Goal: Information Seeking & Learning: Learn about a topic

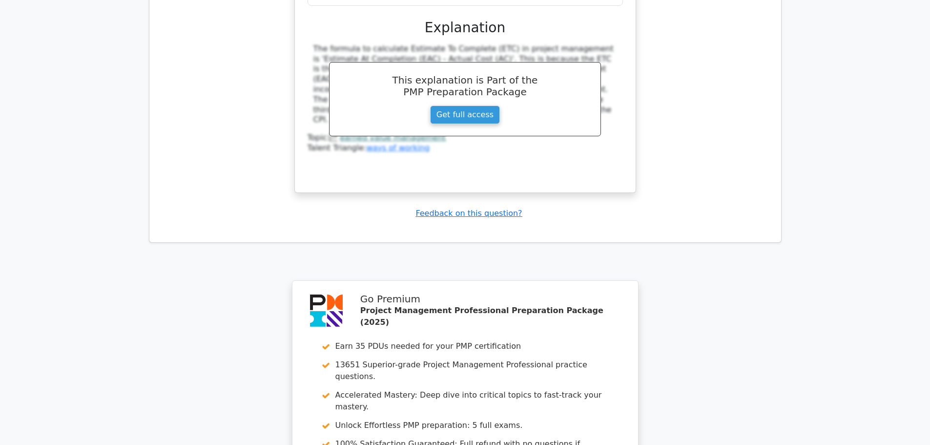
scroll to position [4175, 0]
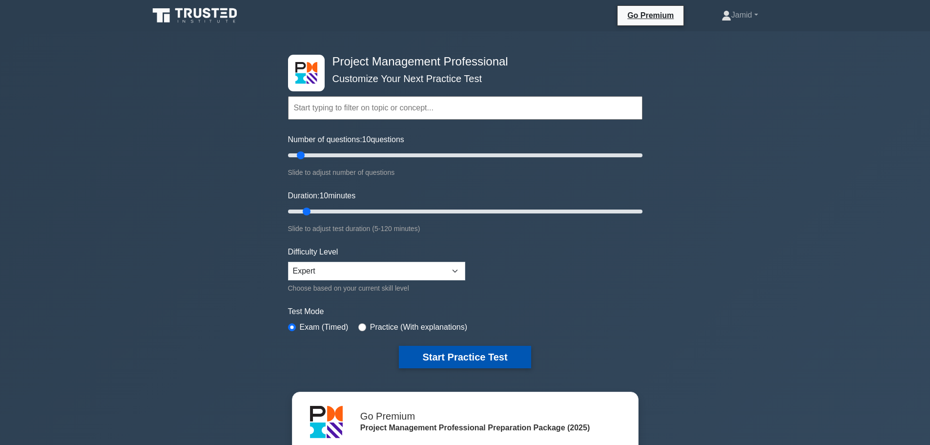
click at [493, 348] on button "Start Practice Test" at bounding box center [465, 357] width 132 height 22
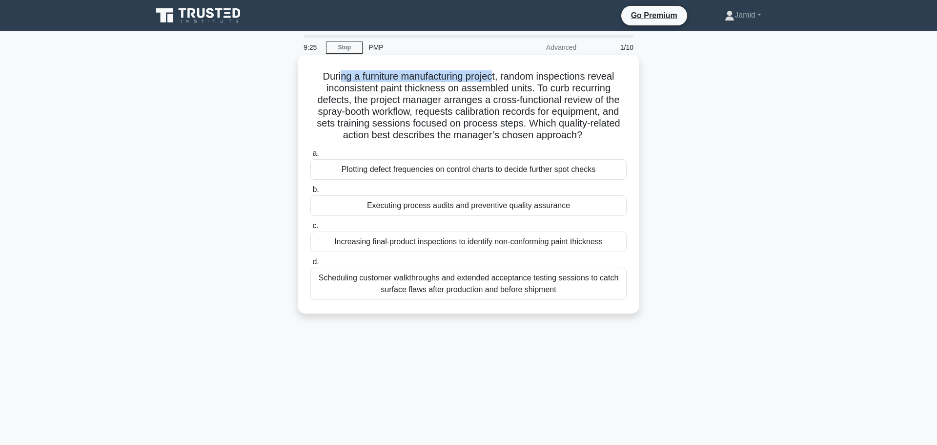
drag, startPoint x: 338, startPoint y: 72, endPoint x: 497, endPoint y: 72, distance: 159.1
click at [494, 71] on h5 "During a furniture manufacturing project, random inspections reveal inconsisten…" at bounding box center [468, 105] width 318 height 71
drag, startPoint x: 504, startPoint y: 73, endPoint x: 376, endPoint y: 83, distance: 127.8
click at [376, 83] on h5 "During a furniture manufacturing project, random inspections reveal inconsisten…" at bounding box center [468, 105] width 318 height 71
drag, startPoint x: 381, startPoint y: 86, endPoint x: 533, endPoint y: 85, distance: 152.3
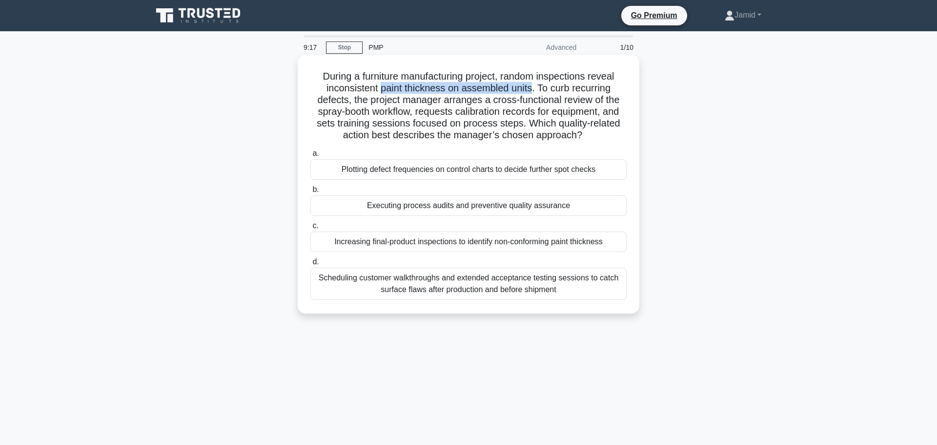
click at [533, 85] on h5 "During a furniture manufacturing project, random inspections reveal inconsisten…" at bounding box center [468, 105] width 318 height 71
drag, startPoint x: 540, startPoint y: 82, endPoint x: 345, endPoint y: 96, distance: 195.2
click at [345, 96] on h5 "During a furniture manufacturing project, random inspections reveal inconsisten…" at bounding box center [468, 105] width 318 height 71
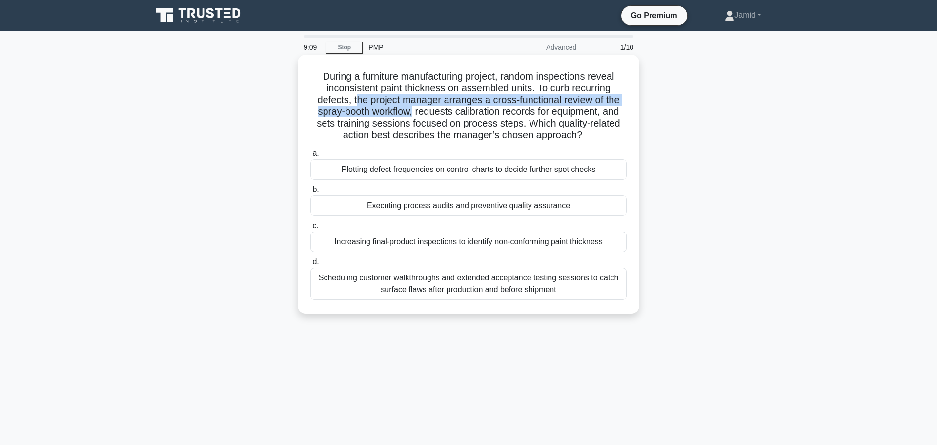
drag, startPoint x: 355, startPoint y: 96, endPoint x: 411, endPoint y: 108, distance: 57.4
click at [411, 108] on h5 "During a furniture manufacturing project, random inspections reveal inconsisten…" at bounding box center [468, 105] width 318 height 71
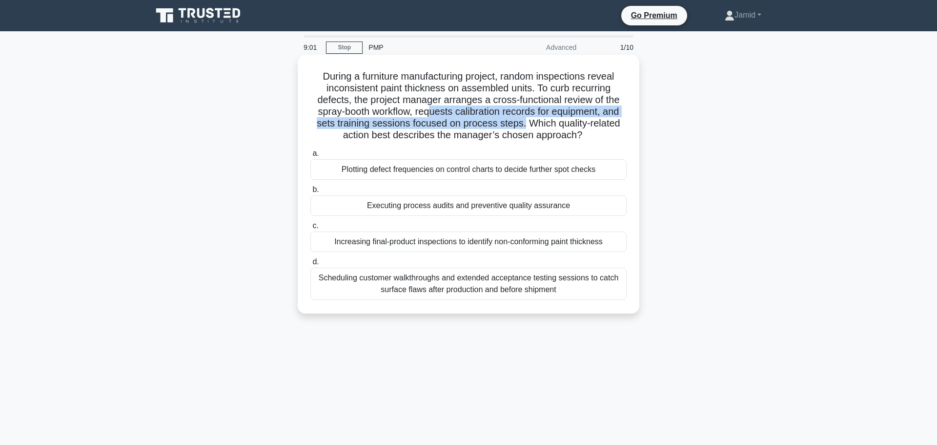
drag, startPoint x: 428, startPoint y: 110, endPoint x: 524, endPoint y: 123, distance: 97.1
click at [524, 123] on h5 "During a furniture manufacturing project, random inspections reveal inconsisten…" at bounding box center [468, 105] width 318 height 71
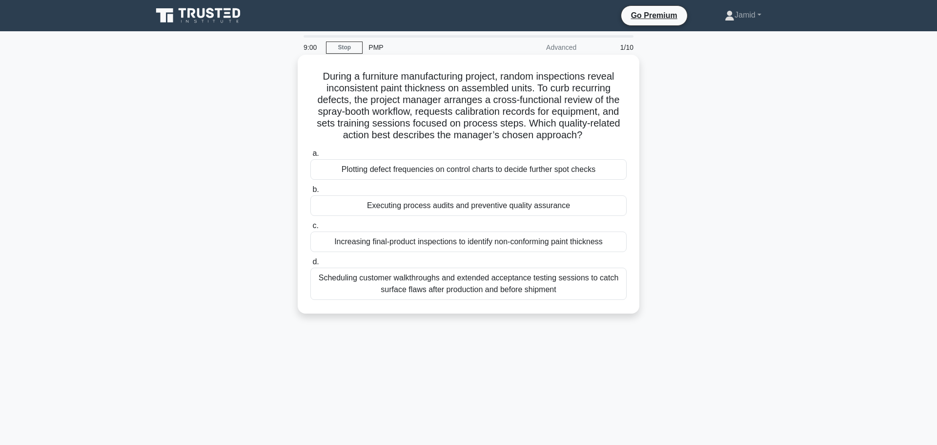
click at [490, 147] on label "a. Plotting defect frequencies on control charts to decide further spot checks" at bounding box center [468, 163] width 316 height 32
click at [310, 150] on input "a. Plotting defect frequencies on control charts to decide further spot checks" at bounding box center [310, 153] width 0 height 6
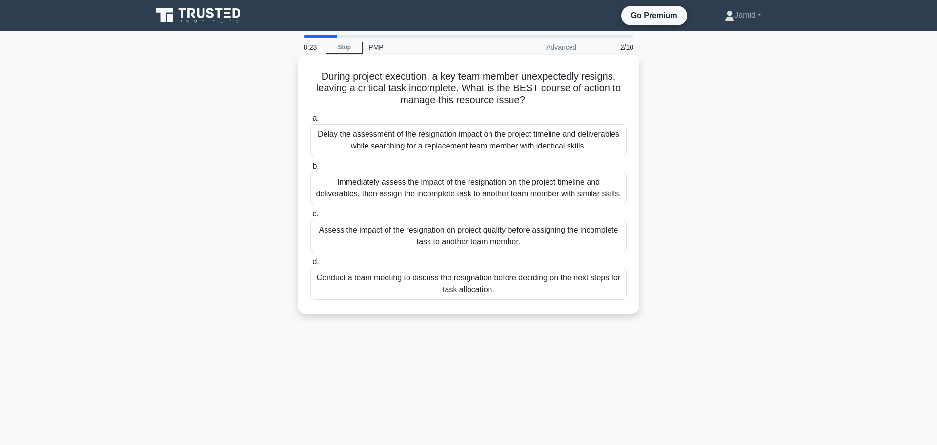
click at [423, 191] on div "Immediately assess the impact of the resignation on the project timeline and de…" at bounding box center [468, 188] width 316 height 32
click at [310, 169] on input "b. Immediately assess the impact of the resignation on the project timeline and…" at bounding box center [310, 166] width 0 height 6
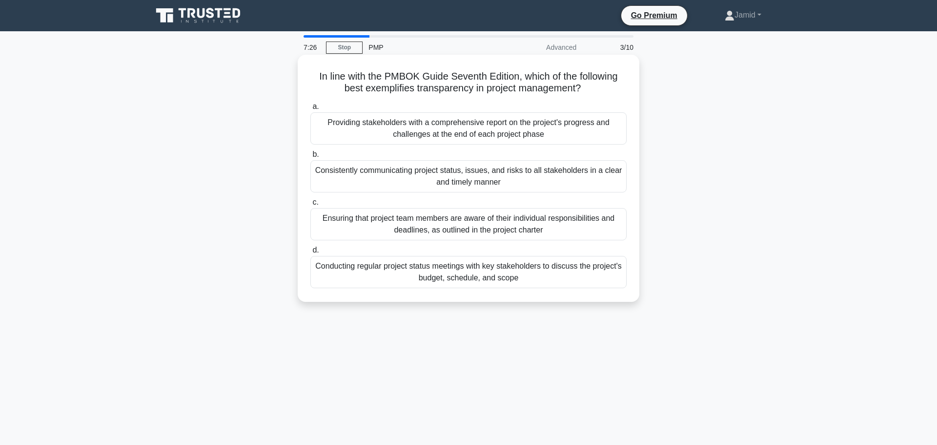
click at [433, 267] on div "Conducting regular project status meetings with key stakeholders to discuss the…" at bounding box center [468, 272] width 316 height 32
click at [310, 253] on input "d. Conducting regular project status meetings with key stakeholders to discuss …" at bounding box center [310, 250] width 0 height 6
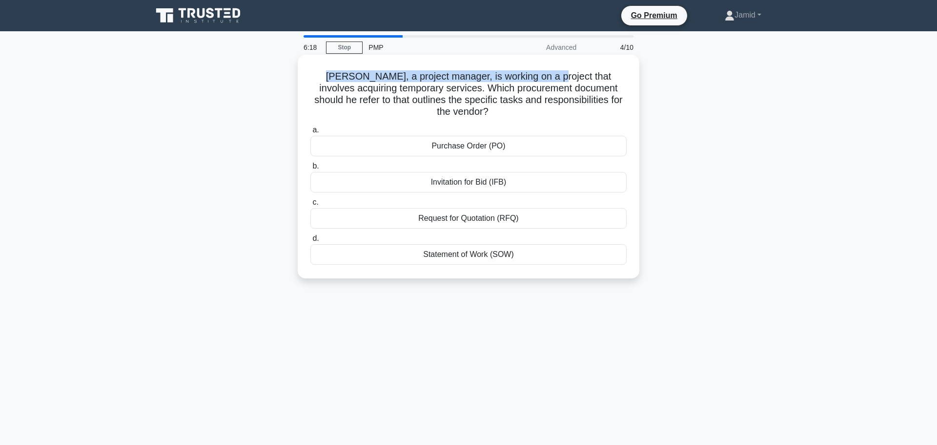
drag, startPoint x: 311, startPoint y: 72, endPoint x: 529, endPoint y: 78, distance: 217.3
click at [529, 78] on h5 "Peter, a project manager, is working on a project that involves acquiring tempo…" at bounding box center [468, 94] width 318 height 48
click at [377, 93] on h5 "Peter, a project manager, is working on a project that involves acquiring tempo…" at bounding box center [468, 94] width 318 height 48
drag, startPoint x: 311, startPoint y: 73, endPoint x: 422, endPoint y: 72, distance: 110.8
click at [422, 72] on h5 "Peter, a project manager, is working on a project that involves acquiring tempo…" at bounding box center [468, 94] width 318 height 48
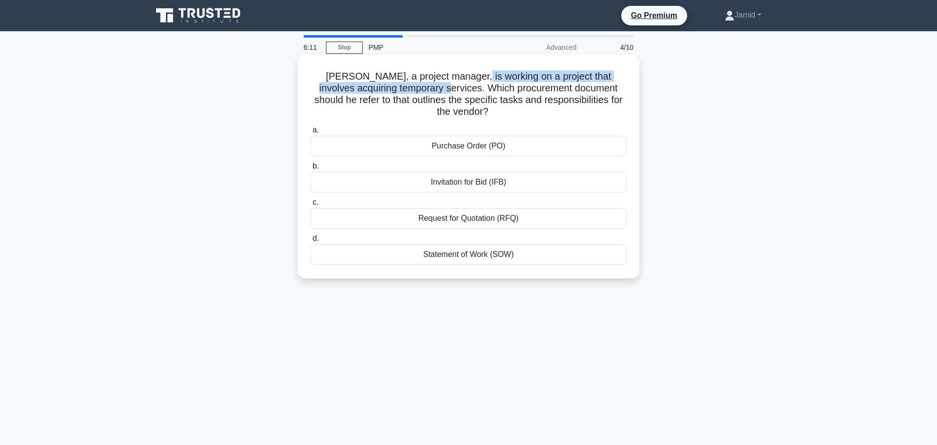
drag, startPoint x: 455, startPoint y: 70, endPoint x: 402, endPoint y: 83, distance: 54.2
click at [402, 83] on h5 "Peter, a project manager, is working on a project that involves acquiring tempo…" at bounding box center [468, 94] width 318 height 48
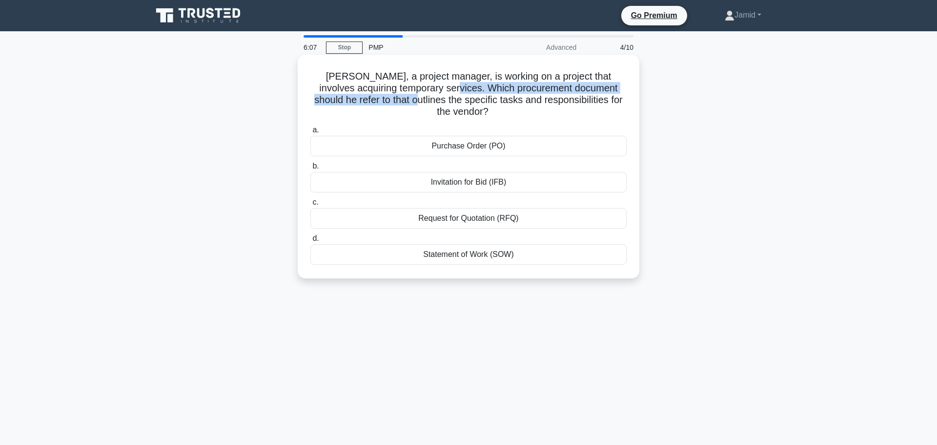
drag, startPoint x: 416, startPoint y: 83, endPoint x: 374, endPoint y: 93, distance: 43.1
click at [374, 93] on h5 "Peter, a project manager, is working on a project that involves acquiring tempo…" at bounding box center [468, 94] width 318 height 48
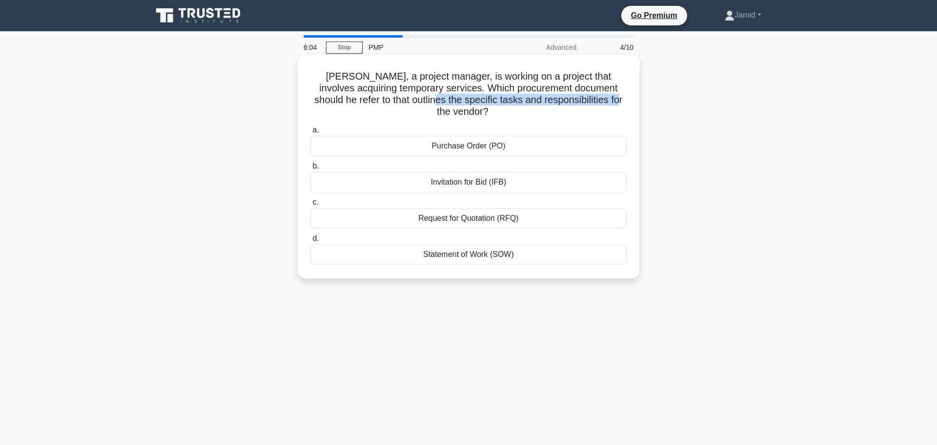
drag, startPoint x: 394, startPoint y: 93, endPoint x: 580, endPoint y: 97, distance: 186.0
click at [580, 97] on h5 "Peter, a project manager, is working on a project that involves acquiring tempo…" at bounding box center [468, 94] width 318 height 48
click at [487, 86] on h5 "Peter, a project manager, is working on a project that involves acquiring tempo…" at bounding box center [468, 94] width 318 height 48
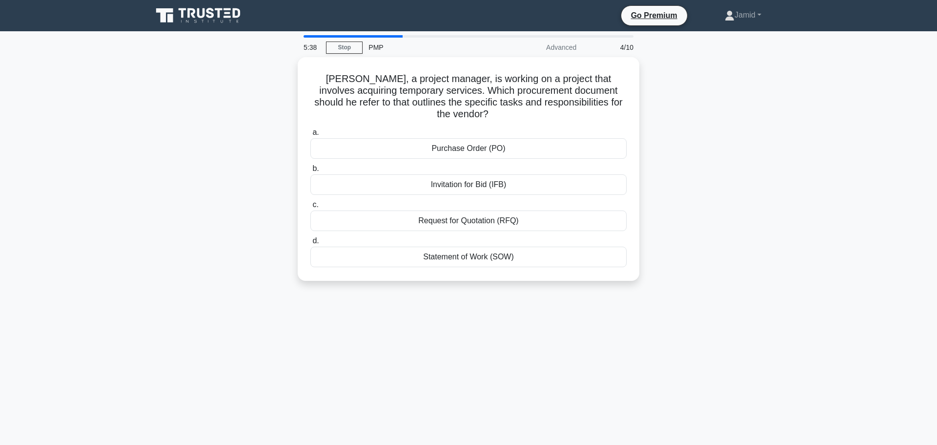
drag, startPoint x: 477, startPoint y: 170, endPoint x: 149, endPoint y: 185, distance: 328.8
click at [147, 189] on div "Peter, a project manager, is working on a project that involves acquiring tempo…" at bounding box center [468, 174] width 644 height 235
click at [451, 244] on div "Statement of Work (SOW)" at bounding box center [468, 254] width 316 height 21
click at [310, 241] on input "d. Statement of Work (SOW)" at bounding box center [310, 238] width 0 height 6
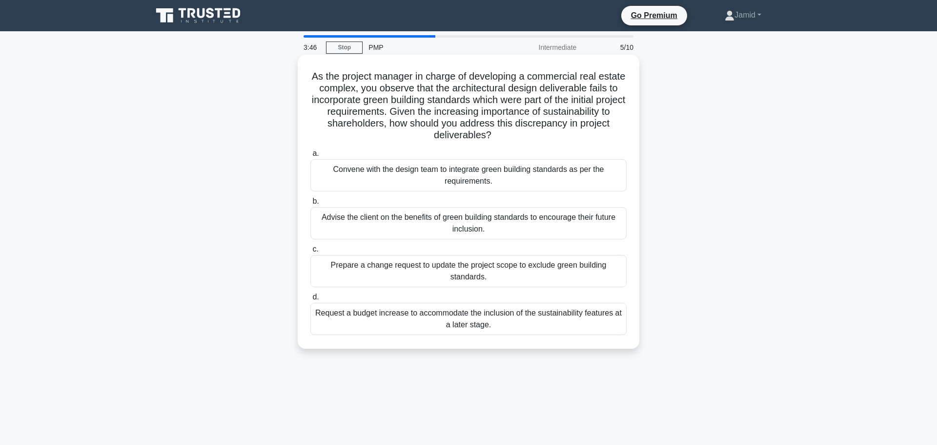
click at [401, 170] on div "Convene with the design team to integrate green building standards as per the r…" at bounding box center [468, 175] width 316 height 32
click at [310, 157] on input "a. Convene with the design team to integrate green building standards as per th…" at bounding box center [310, 153] width 0 height 6
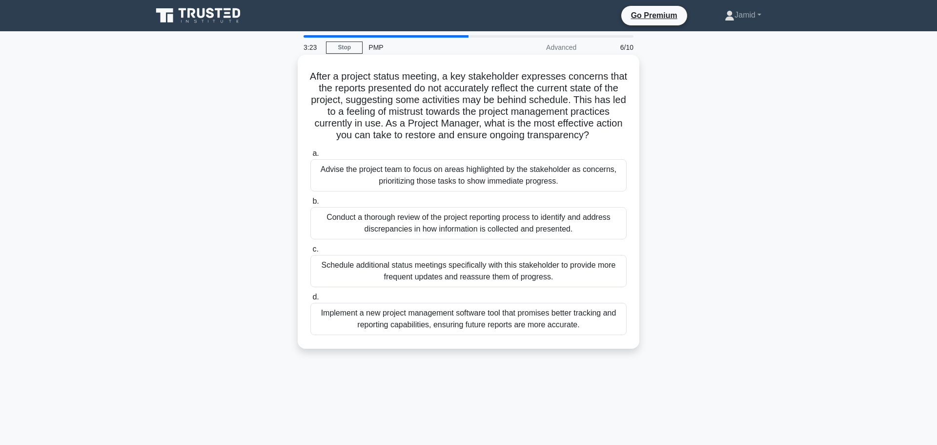
click at [443, 239] on div "Conduct a thorough review of the project reporting process to identify and addr…" at bounding box center [468, 223] width 316 height 32
click at [310, 205] on input "b. Conduct a thorough review of the project reporting process to identify and a…" at bounding box center [310, 201] width 0 height 6
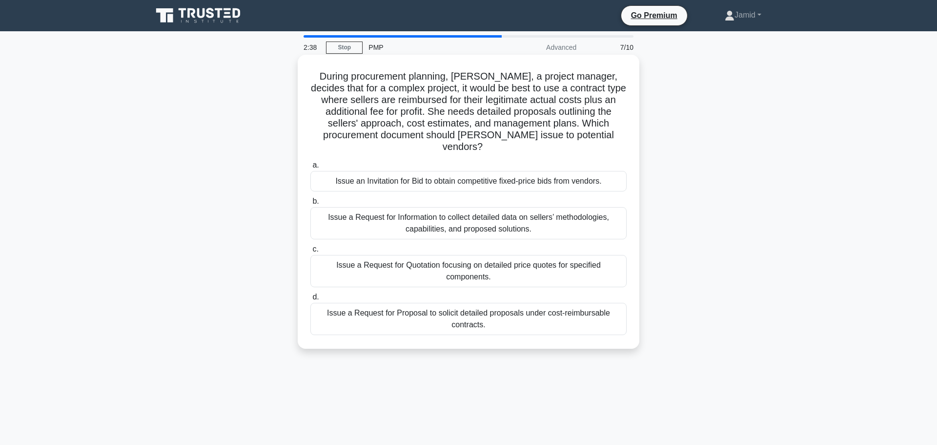
click at [390, 255] on div "Issue a Request for Quotation focusing on detailed price quotes for specified c…" at bounding box center [468, 271] width 316 height 32
click at [310, 248] on input "c. Issue a Request for Quotation focusing on detailed price quotes for specifie…" at bounding box center [310, 249] width 0 height 6
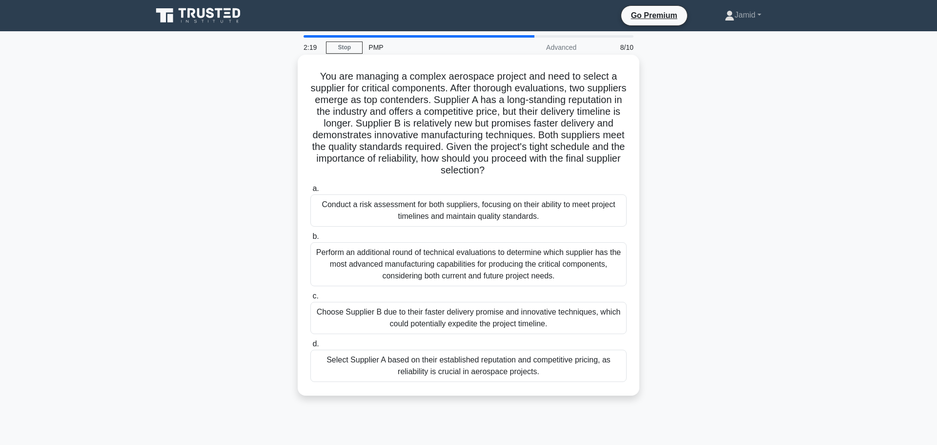
click at [411, 212] on div "Conduct a risk assessment for both suppliers, focusing on their ability to meet…" at bounding box center [468, 210] width 316 height 32
click at [310, 192] on input "a. Conduct a risk assessment for both suppliers, focusing on their ability to m…" at bounding box center [310, 188] width 0 height 6
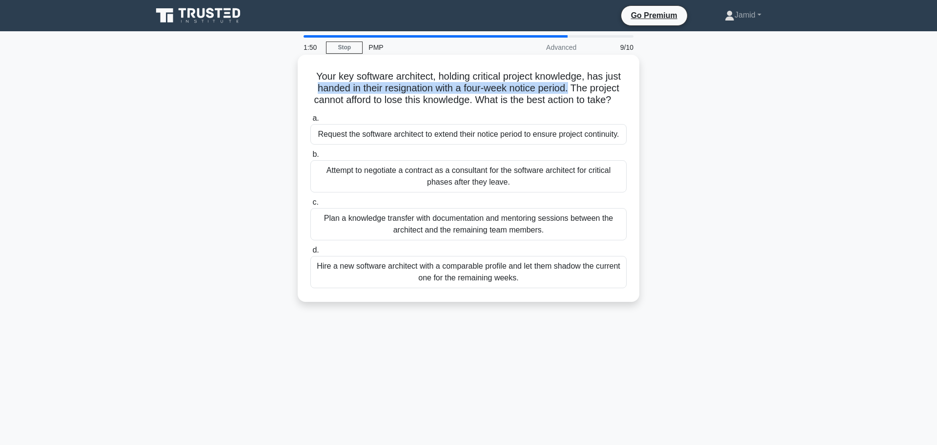
drag, startPoint x: 573, startPoint y: 84, endPoint x: 308, endPoint y: 86, distance: 265.1
click at [308, 86] on div "Your key software architect, holding critical project knowledge, has just hande…" at bounding box center [469, 178] width 334 height 239
drag, startPoint x: 315, startPoint y: 103, endPoint x: 354, endPoint y: 101, distance: 39.6
click at [354, 101] on h5 "Your key software architect, holding critical project knowledge, has just hande…" at bounding box center [468, 88] width 318 height 36
click at [369, 105] on h5 "Your key software architect, holding critical project knowledge, has just hande…" at bounding box center [468, 88] width 318 height 36
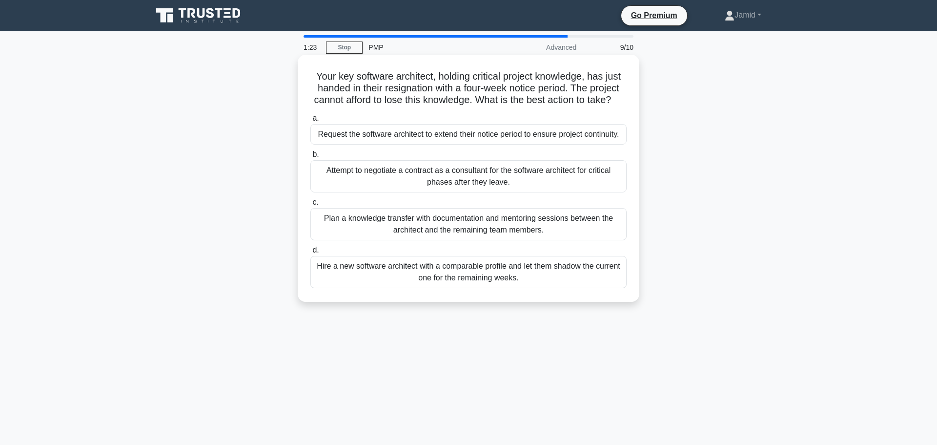
click at [421, 240] on div "Plan a knowledge transfer with documentation and mentoring sessions between the…" at bounding box center [468, 224] width 316 height 32
click at [310, 206] on input "c. Plan a knowledge transfer with documentation and mentoring sessions between …" at bounding box center [310, 202] width 0 height 6
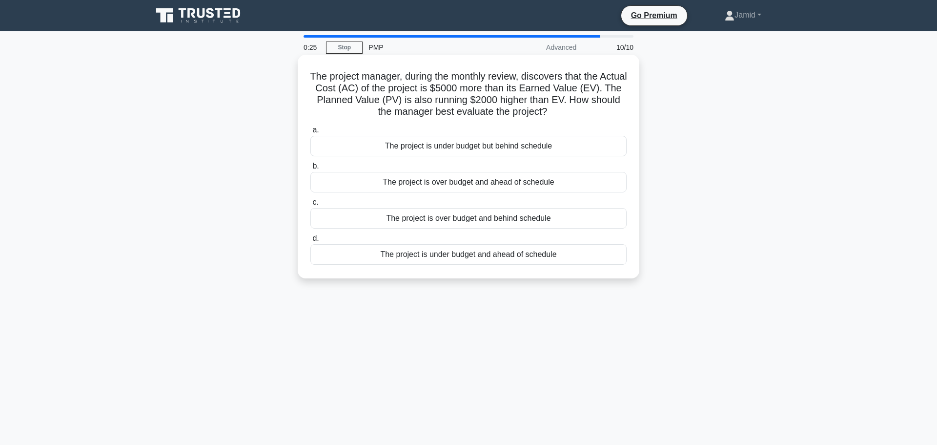
click at [453, 252] on div "The project is under budget and ahead of schedule" at bounding box center [468, 254] width 316 height 21
click at [310, 242] on input "d. The project is under budget and ahead of schedule" at bounding box center [310, 238] width 0 height 6
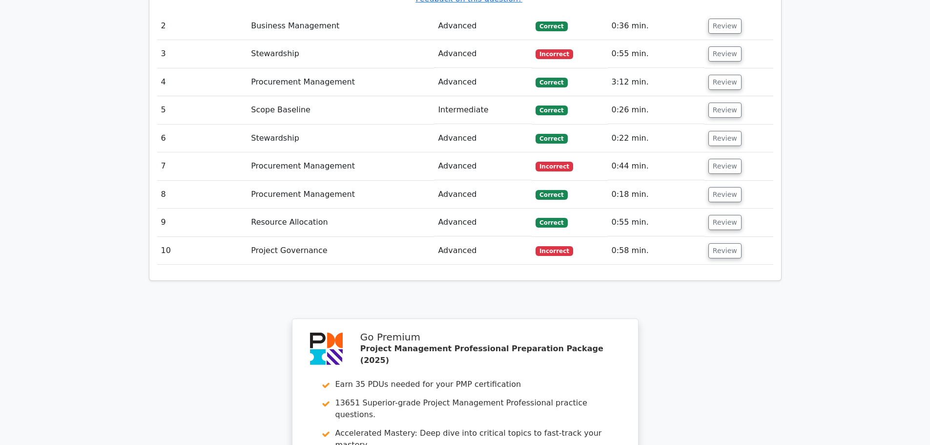
scroll to position [1220, 0]
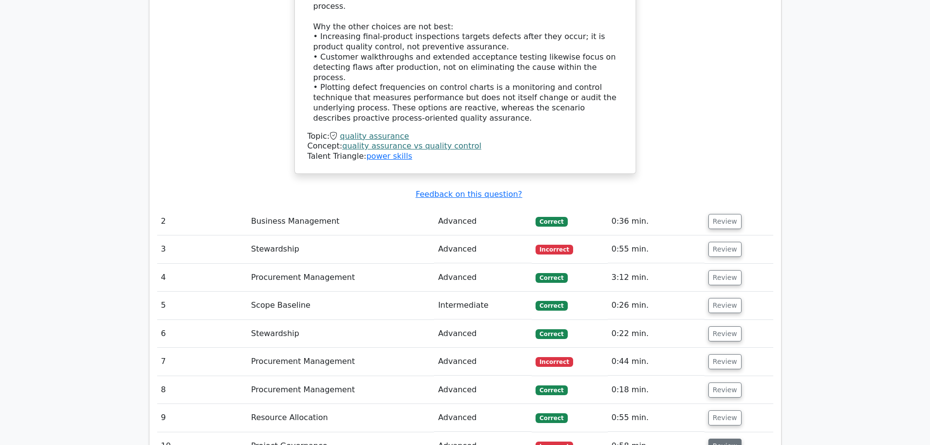
click at [734, 438] on button "Review" at bounding box center [724, 445] width 33 height 15
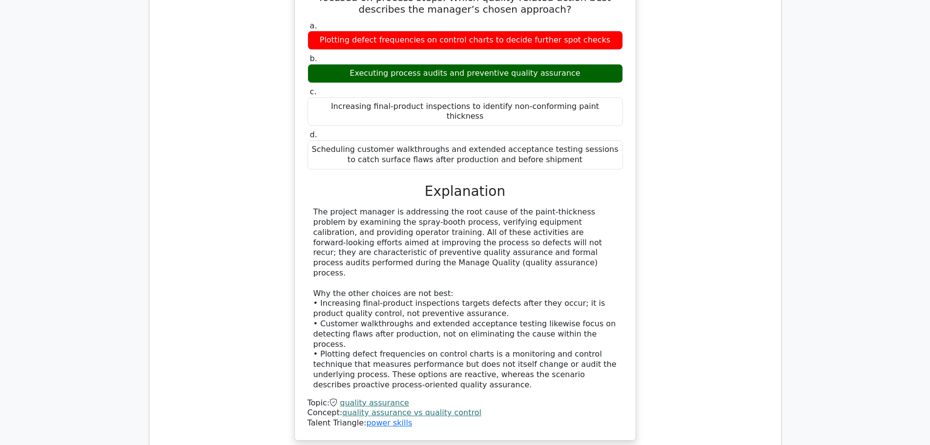
scroll to position [1123, 0]
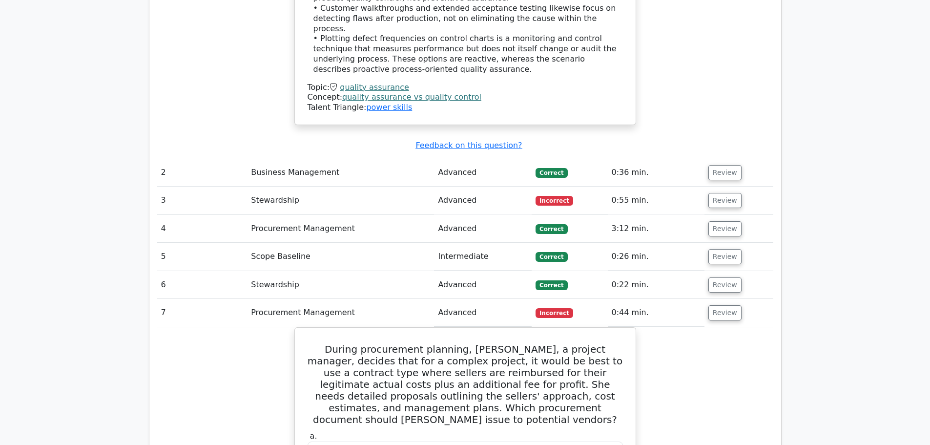
scroll to position [1074, 0]
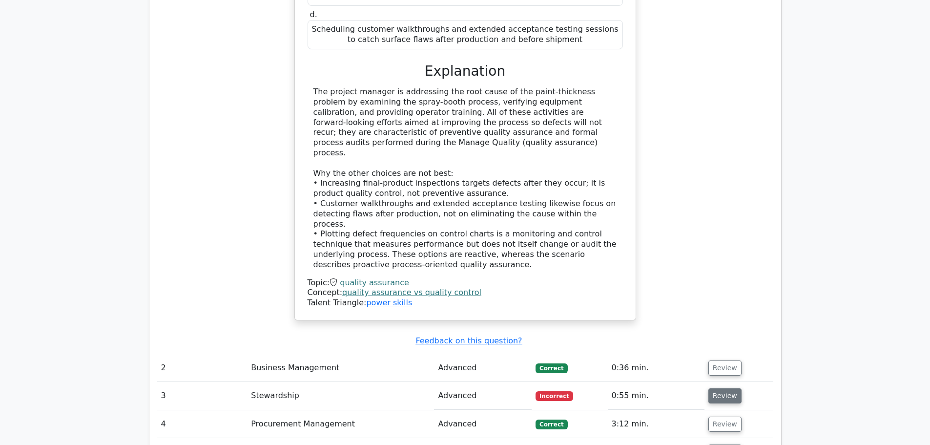
click at [725, 388] on button "Review" at bounding box center [724, 395] width 33 height 15
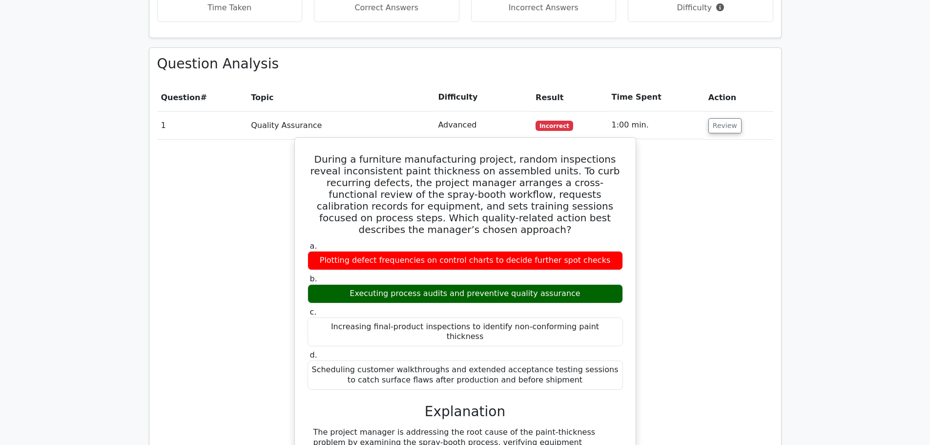
scroll to position [732, 0]
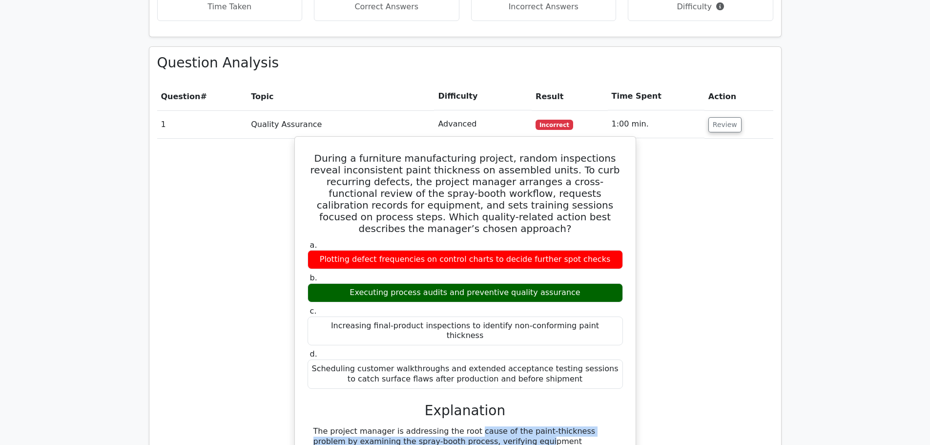
drag, startPoint x: 406, startPoint y: 285, endPoint x: 446, endPoint y: 293, distance: 41.0
drag, startPoint x: 456, startPoint y: 294, endPoint x: 374, endPoint y: 302, distance: 82.8
drag, startPoint x: 414, startPoint y: 306, endPoint x: 570, endPoint y: 303, distance: 155.3
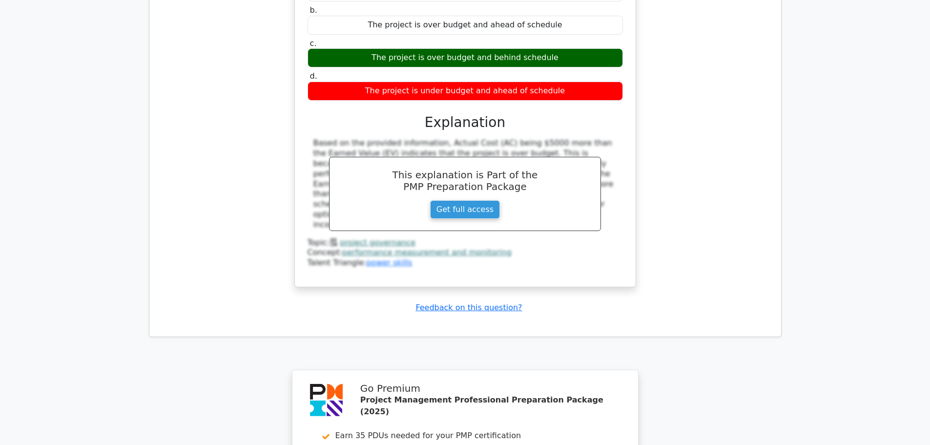
scroll to position [3655, 0]
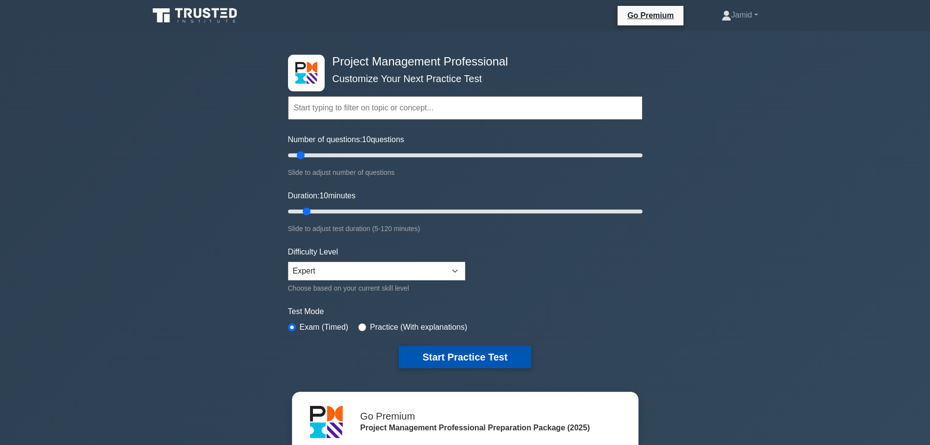
click at [441, 346] on button "Start Practice Test" at bounding box center [465, 357] width 132 height 22
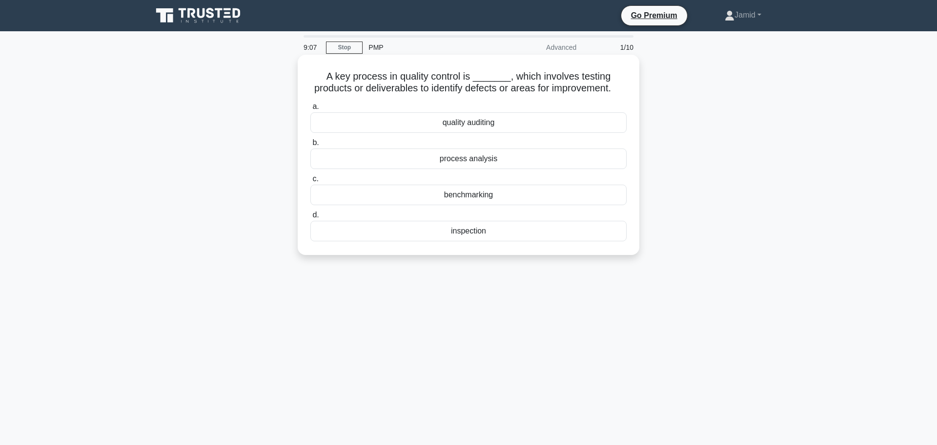
click at [484, 169] on div "process analysis" at bounding box center [468, 158] width 316 height 21
click at [310, 146] on input "b. process analysis" at bounding box center [310, 143] width 0 height 6
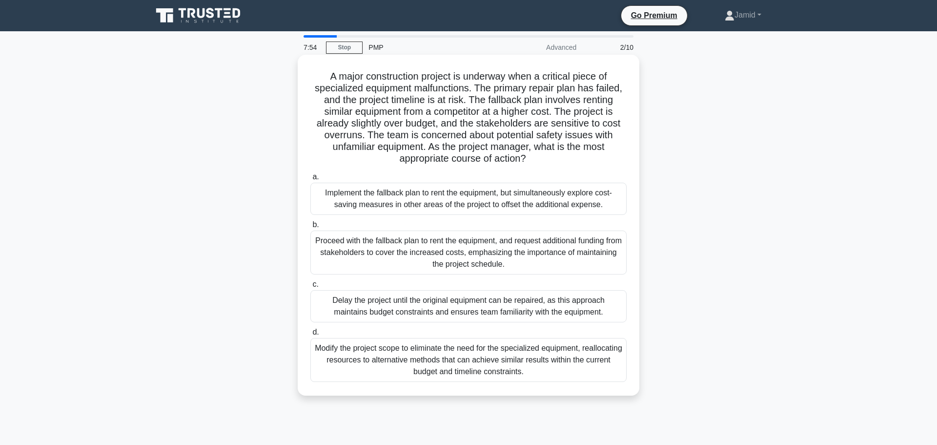
click at [440, 363] on div "Modify the project scope to eliminate the need for the specialized equipment, r…" at bounding box center [468, 360] width 316 height 44
click at [310, 335] on input "d. Modify the project scope to eliminate the need for the specialized equipment…" at bounding box center [310, 332] width 0 height 6
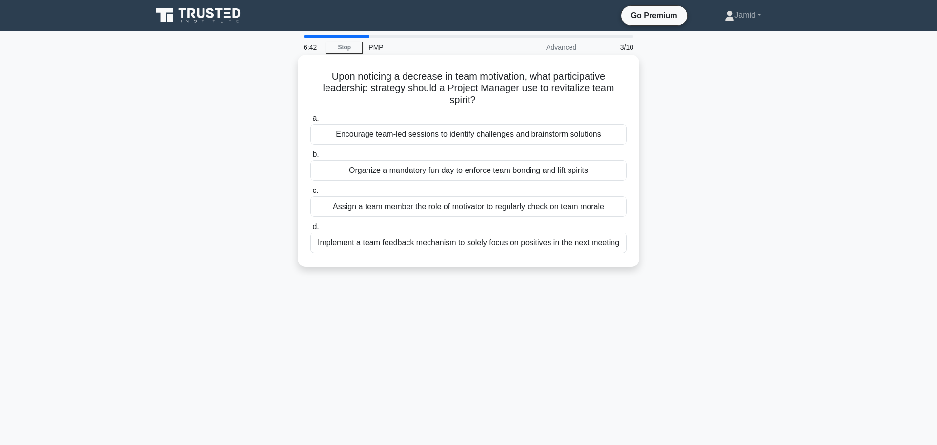
click at [458, 132] on div "Encourage team-led sessions to identify challenges and brainstorm solutions" at bounding box center [468, 134] width 316 height 21
click at [310, 122] on input "a. Encourage team-led sessions to identify challenges and brainstorm solutions" at bounding box center [310, 118] width 0 height 6
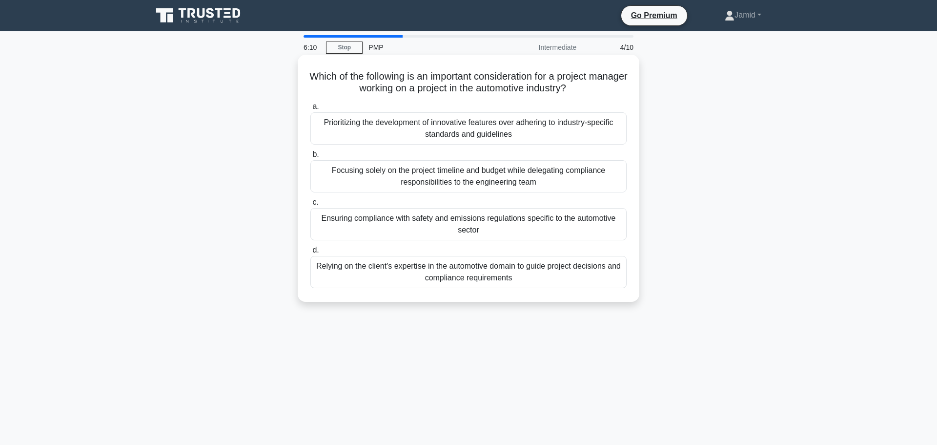
click at [418, 223] on div "Ensuring compliance with safety and emissions regulations specific to the autom…" at bounding box center [468, 224] width 316 height 32
click at [310, 206] on input "c. Ensuring compliance with safety and emissions regulations specific to the au…" at bounding box center [310, 202] width 0 height 6
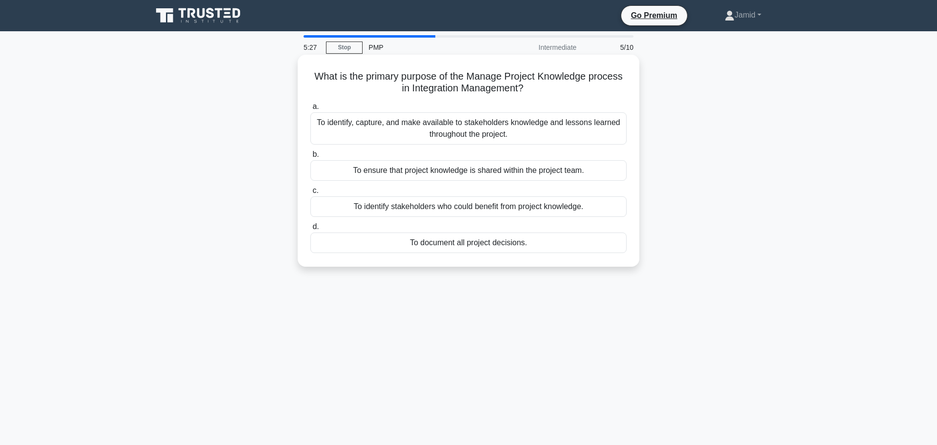
click at [465, 126] on div "To identify, capture, and make available to stakeholders knowledge and lessons …" at bounding box center [468, 128] width 316 height 32
click at [310, 110] on input "a. To identify, capture, and make available to stakeholders knowledge and lesso…" at bounding box center [310, 106] width 0 height 6
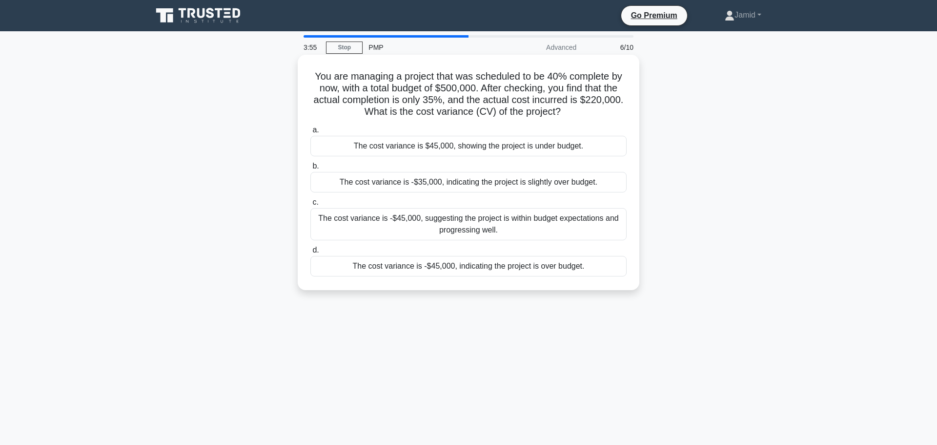
click at [396, 227] on div "The cost variance is -$45,000, suggesting the project is within budget expectat…" at bounding box center [468, 224] width 316 height 32
click at [310, 206] on input "c. The cost variance is -$45,000, suggesting the project is within budget expec…" at bounding box center [310, 202] width 0 height 6
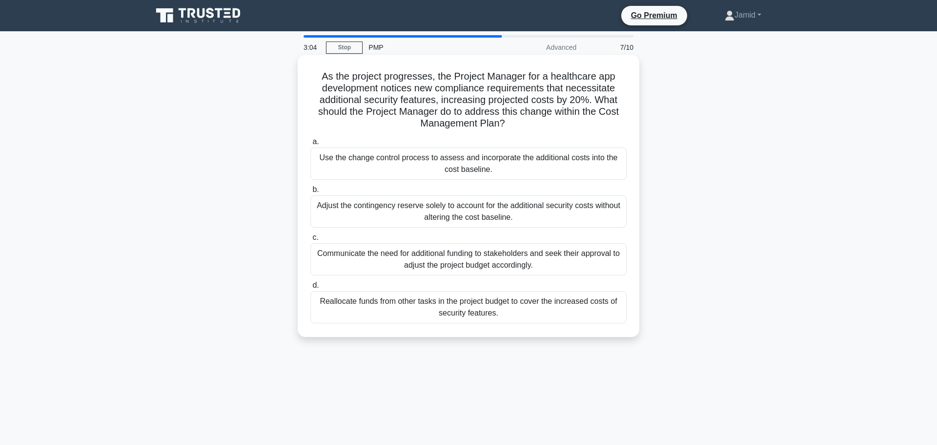
click at [469, 164] on div "Use the change control process to assess and incorporate the additional costs i…" at bounding box center [468, 163] width 316 height 32
click at [310, 145] on input "a. Use the change control process to assess and incorporate the additional cost…" at bounding box center [310, 142] width 0 height 6
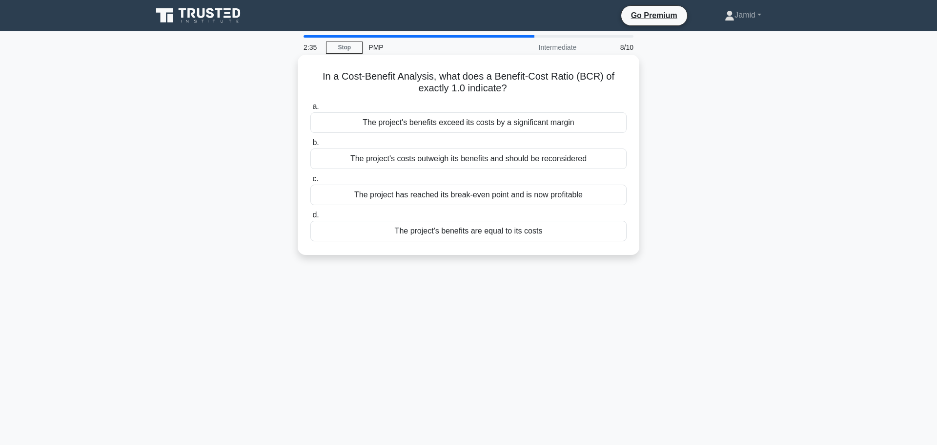
click at [474, 195] on div "The project has reached its break-even point and is now profitable" at bounding box center [468, 195] width 316 height 21
click at [310, 182] on input "c. The project has reached its break-even point and is now profitable" at bounding box center [310, 179] width 0 height 6
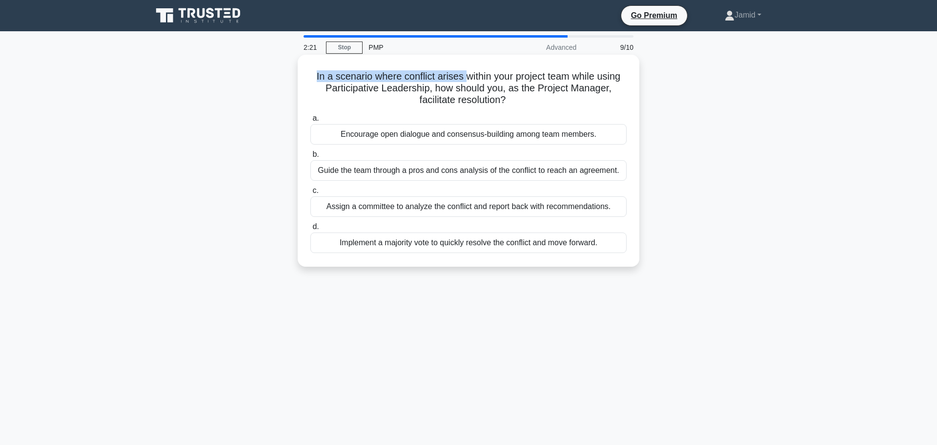
drag, startPoint x: 434, startPoint y: 75, endPoint x: 308, endPoint y: 78, distance: 126.0
click at [308, 78] on div "In a scenario where conflict arises within your project team while using Partic…" at bounding box center [469, 161] width 334 height 204
click at [490, 74] on h5 "In a scenario where conflict arises within your project team while using Partic…" at bounding box center [468, 88] width 318 height 36
drag, startPoint x: 463, startPoint y: 73, endPoint x: 570, endPoint y: 73, distance: 107.4
click at [570, 73] on h5 "In a scenario where conflict arises within your project team while using Partic…" at bounding box center [468, 88] width 318 height 36
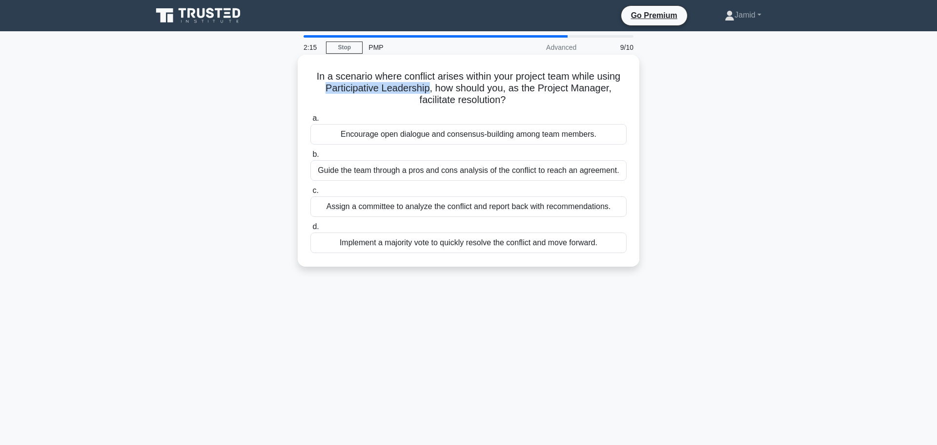
drag, startPoint x: 322, startPoint y: 83, endPoint x: 427, endPoint y: 82, distance: 105.4
click at [427, 82] on h5 "In a scenario where conflict arises within your project team while using Partic…" at bounding box center [468, 88] width 318 height 36
drag, startPoint x: 438, startPoint y: 82, endPoint x: 514, endPoint y: 83, distance: 76.2
click at [514, 83] on h5 "In a scenario where conflict arises within your project team while using Partic…" at bounding box center [468, 88] width 318 height 36
drag, startPoint x: 527, startPoint y: 83, endPoint x: 578, endPoint y: 83, distance: 51.7
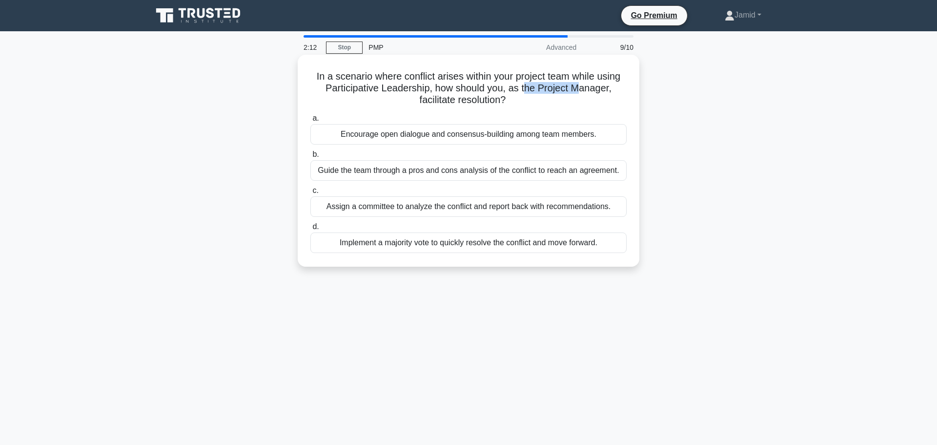
click at [578, 83] on h5 "In a scenario where conflict arises within your project team while using Partic…" at bounding box center [468, 88] width 318 height 36
drag, startPoint x: 421, startPoint y: 96, endPoint x: 498, endPoint y: 98, distance: 77.1
click at [498, 98] on h5 "In a scenario where conflict arises within your project team while using Partic…" at bounding box center [468, 88] width 318 height 36
drag, startPoint x: 315, startPoint y: 75, endPoint x: 454, endPoint y: 78, distance: 138.7
click at [454, 78] on h5 "In a scenario where conflict arises within your project team while using Partic…" at bounding box center [468, 88] width 318 height 36
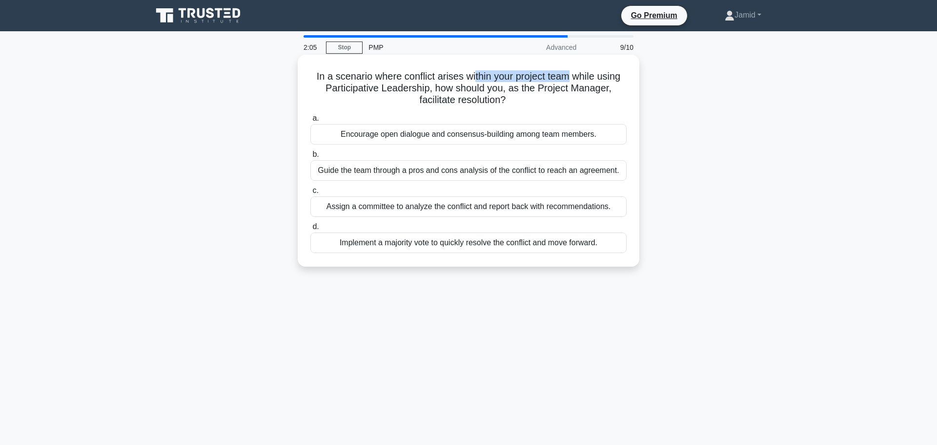
drag, startPoint x: 473, startPoint y: 72, endPoint x: 569, endPoint y: 73, distance: 96.2
click at [569, 73] on h5 "In a scenario where conflict arises within your project team while using Partic…" at bounding box center [468, 88] width 318 height 36
drag, startPoint x: 330, startPoint y: 83, endPoint x: 426, endPoint y: 83, distance: 95.7
click at [426, 83] on h5 "In a scenario where conflict arises within your project team while using Partic…" at bounding box center [468, 88] width 318 height 36
drag, startPoint x: 462, startPoint y: 83, endPoint x: 494, endPoint y: 83, distance: 32.7
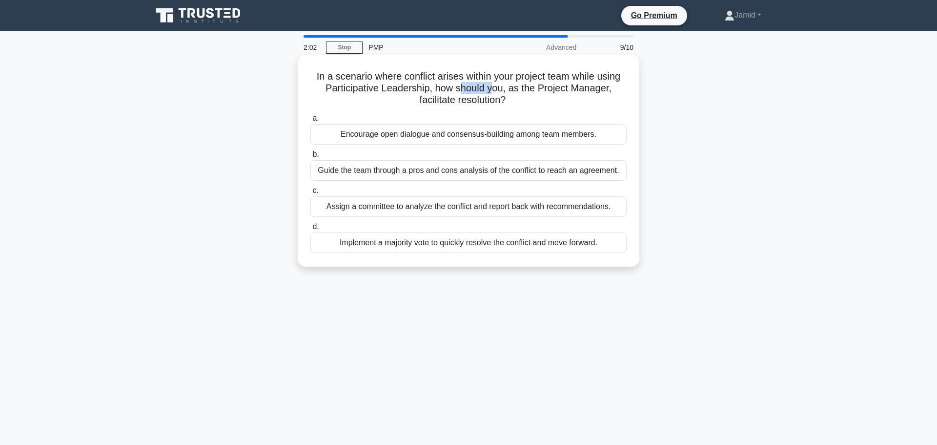
click at [494, 83] on h5 "In a scenario where conflict arises within your project team while using Partic…" at bounding box center [468, 88] width 318 height 36
drag, startPoint x: 526, startPoint y: 83, endPoint x: 573, endPoint y: 84, distance: 46.4
click at [573, 84] on h5 "In a scenario where conflict arises within your project team while using Partic…" at bounding box center [468, 88] width 318 height 36
drag, startPoint x: 432, startPoint y: 98, endPoint x: 478, endPoint y: 95, distance: 45.5
click at [478, 95] on h5 "In a scenario where conflict arises within your project team while using Partic…" at bounding box center [468, 88] width 318 height 36
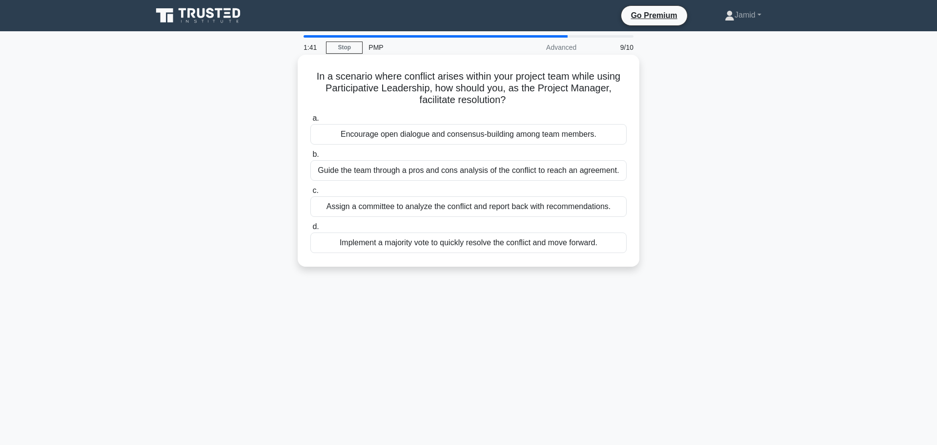
click at [363, 131] on div "Encourage open dialogue and consensus-building among team members." at bounding box center [468, 134] width 316 height 21
click at [310, 122] on input "a. Encourage open dialogue and consensus-building among team members." at bounding box center [310, 118] width 0 height 6
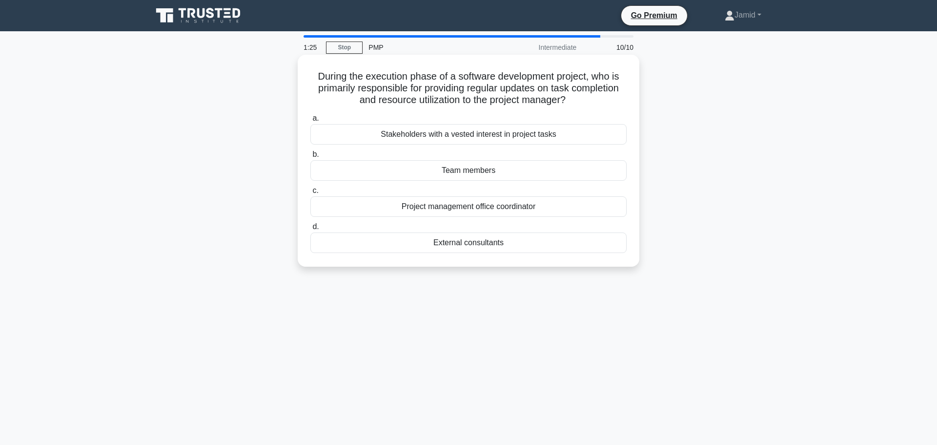
click at [463, 169] on div "Team members" at bounding box center [468, 170] width 316 height 21
click at [310, 158] on input "b. Team members" at bounding box center [310, 154] width 0 height 6
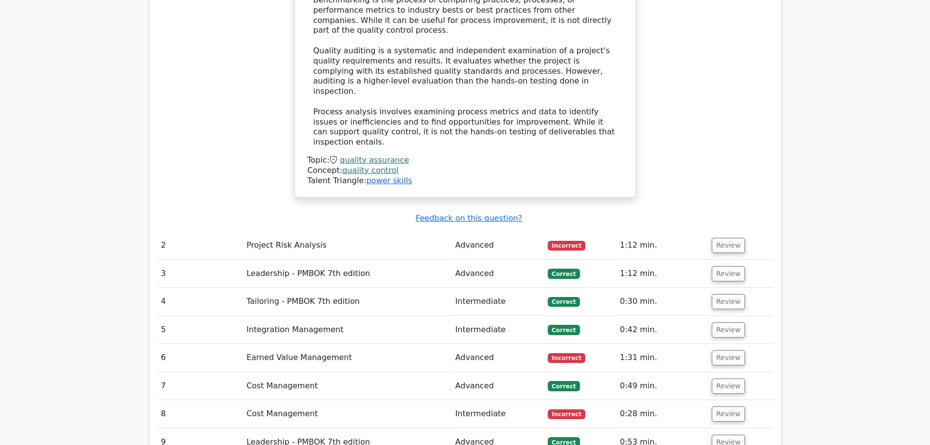
scroll to position [1083, 0]
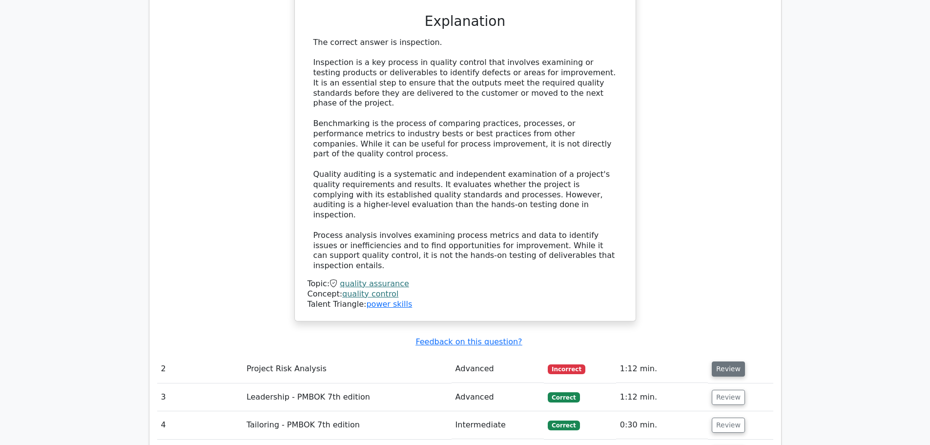
click at [719, 361] on button "Review" at bounding box center [728, 368] width 33 height 15
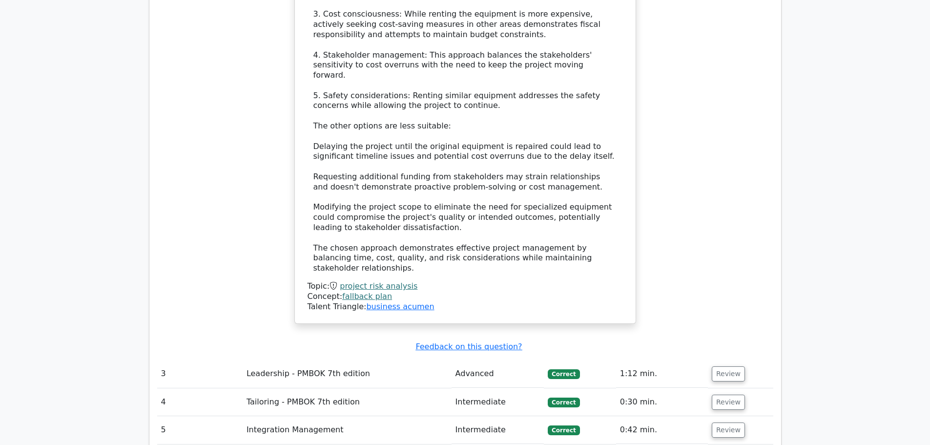
scroll to position [1864, 0]
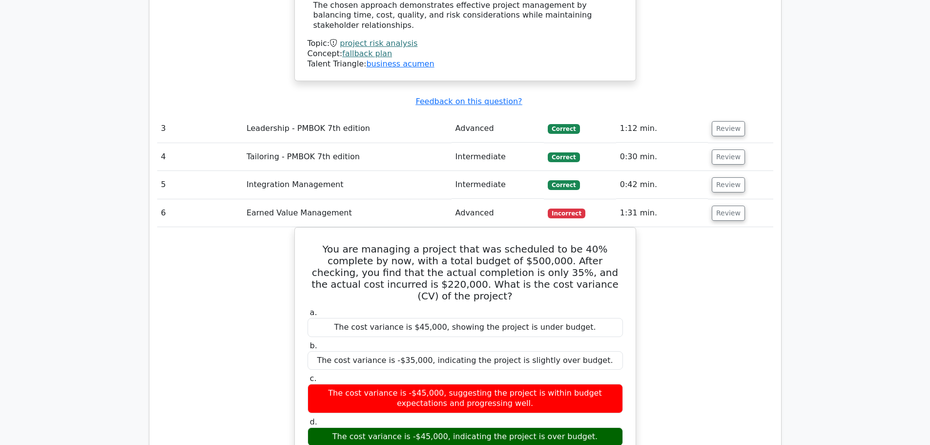
scroll to position [2254, 0]
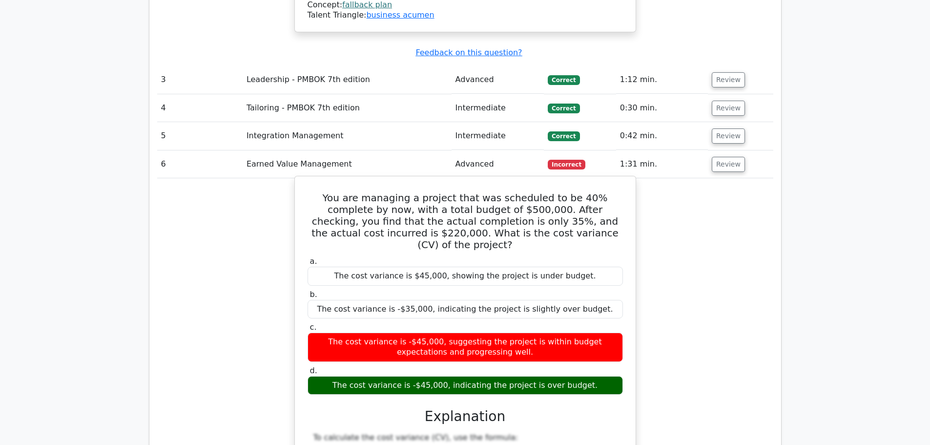
drag, startPoint x: 332, startPoint y: 301, endPoint x: 357, endPoint y: 306, distance: 25.3
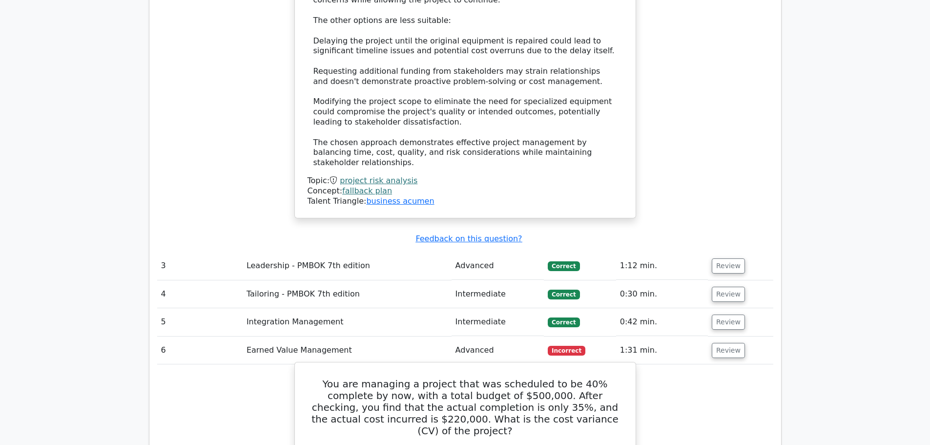
scroll to position [2205, 0]
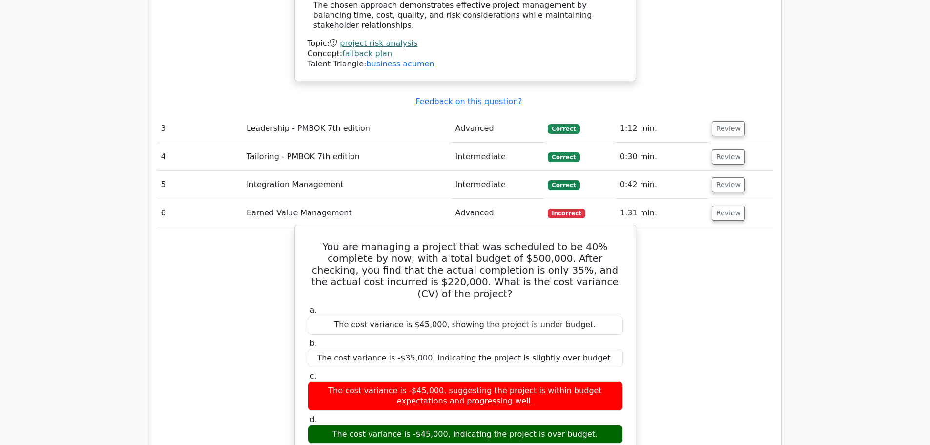
drag, startPoint x: 336, startPoint y: 313, endPoint x: 359, endPoint y: 313, distance: 23.4
drag, startPoint x: 349, startPoint y: 351, endPoint x: 363, endPoint y: 351, distance: 14.6
drag, startPoint x: 331, startPoint y: 314, endPoint x: 373, endPoint y: 319, distance: 42.3
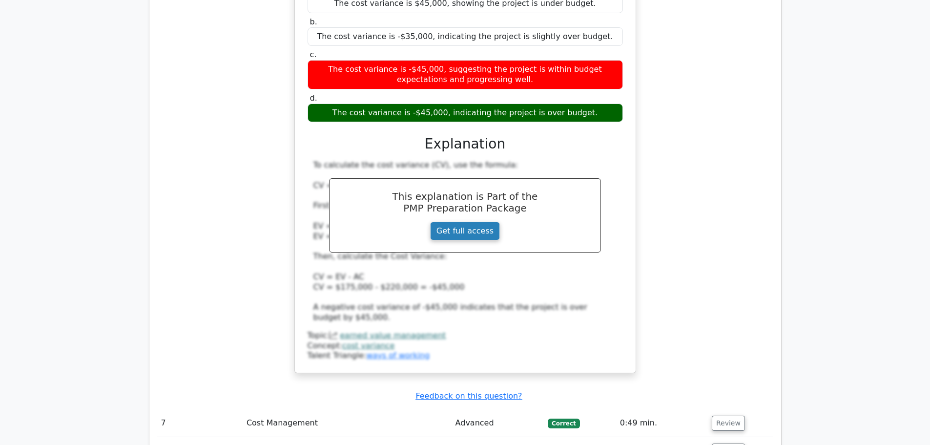
scroll to position [2645, 0]
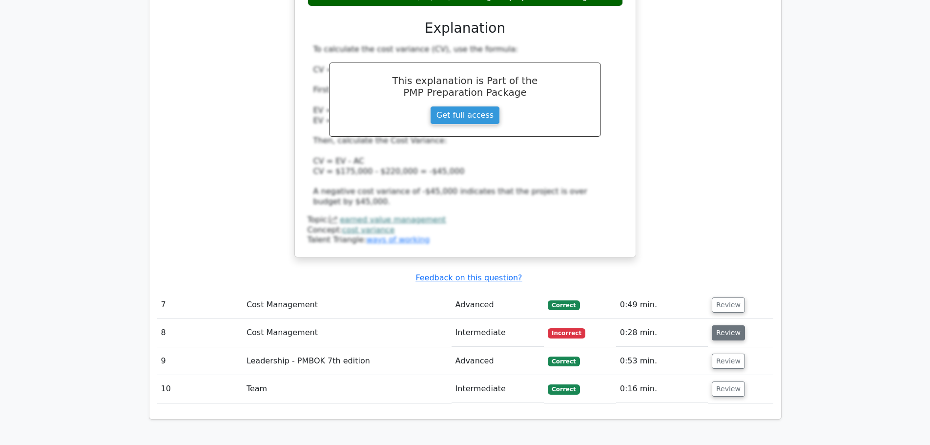
click at [726, 325] on button "Review" at bounding box center [728, 332] width 33 height 15
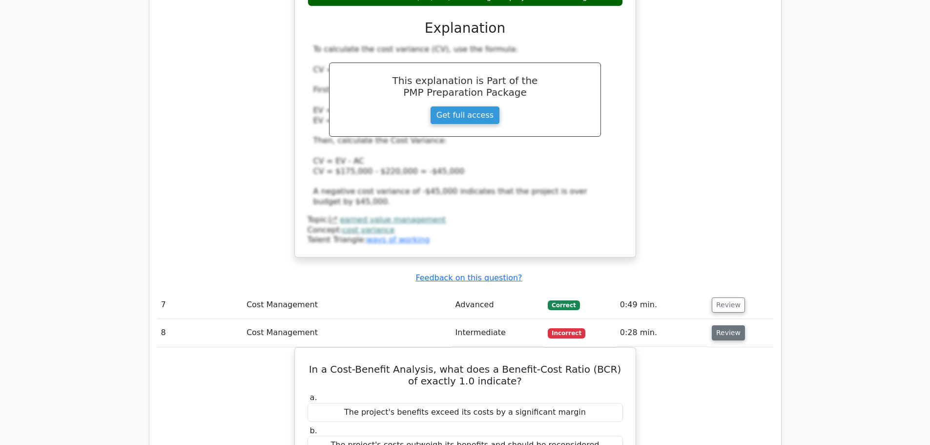
click at [730, 325] on button "Review" at bounding box center [728, 332] width 33 height 15
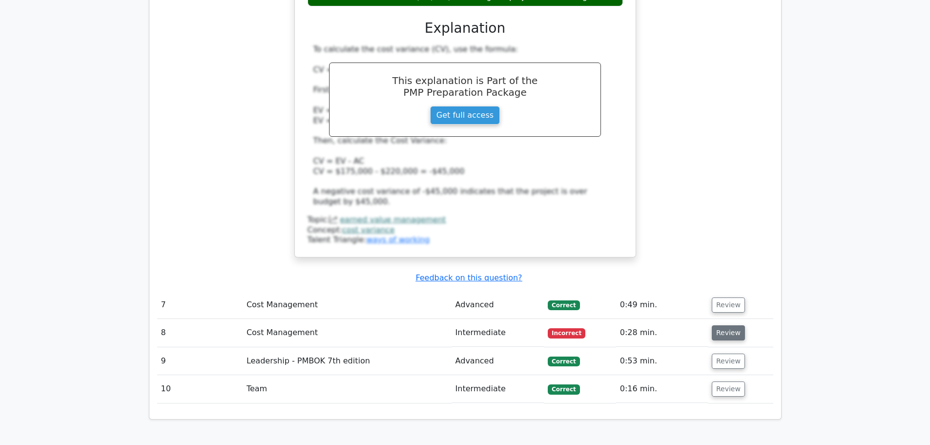
click at [735, 325] on button "Review" at bounding box center [728, 332] width 33 height 15
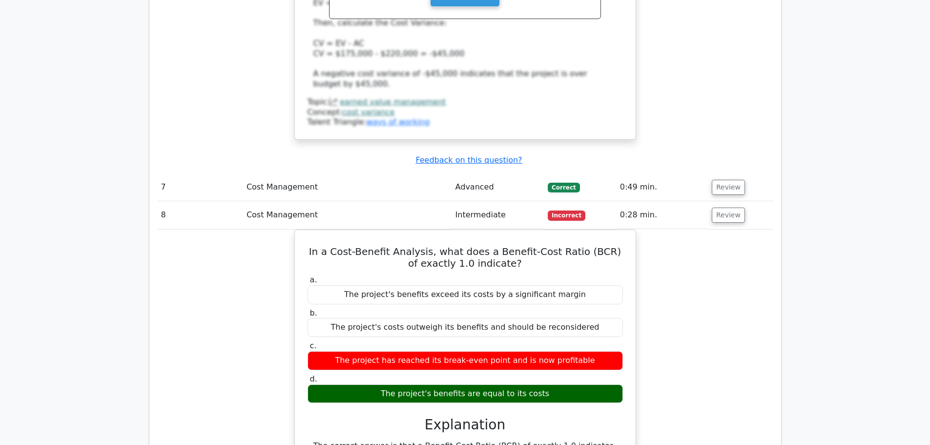
scroll to position [2986, 0]
